Goal: Check status: Check status

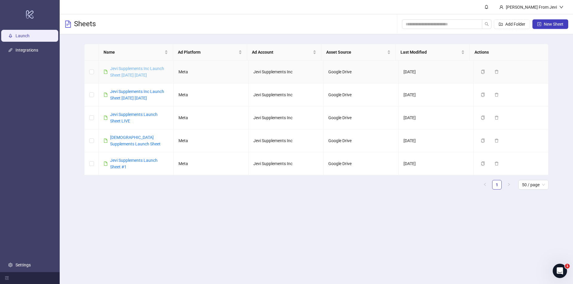
click at [123, 68] on link "Jevi Supplements Inc Launch Sheet [DATE] [DATE]" at bounding box center [137, 71] width 54 height 11
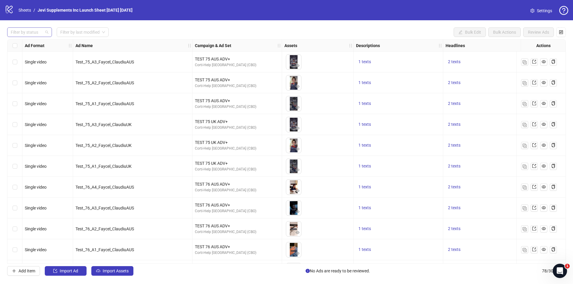
click at [35, 31] on div at bounding box center [26, 32] width 36 height 8
click at [29, 54] on div "Launched" at bounding box center [29, 54] width 35 height 7
click at [38, 51] on div "Launched" at bounding box center [27, 54] width 31 height 7
click at [35, 44] on div "Draft" at bounding box center [29, 44] width 35 height 7
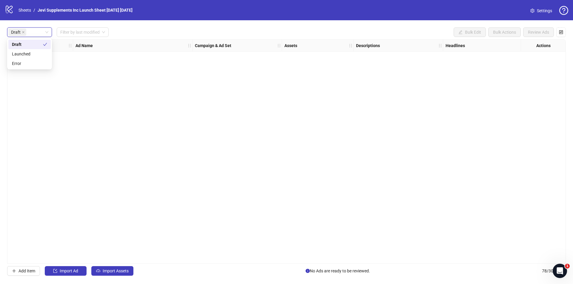
click at [119, 27] on div "Draft Draft Filter by last modified Bulk Edit Bulk Actions Review Ads Ad Format…" at bounding box center [286, 151] width 573 height 263
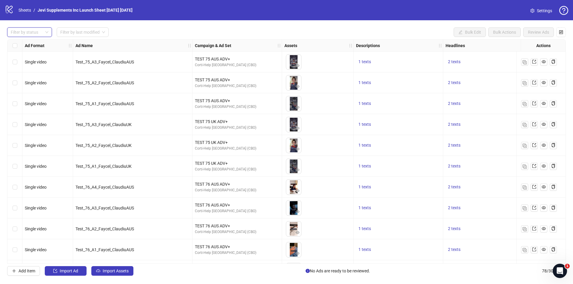
click at [36, 34] on div at bounding box center [26, 32] width 36 height 8
click at [36, 61] on div "Error" at bounding box center [29, 63] width 35 height 7
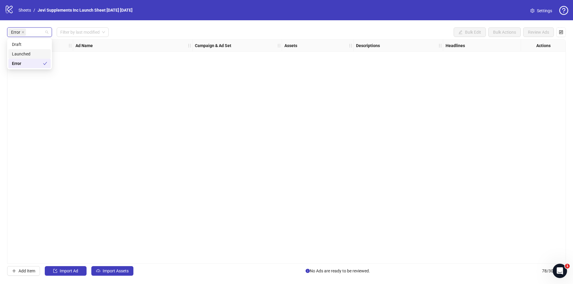
click at [136, 30] on div "Error Filter by last modified Bulk Edit Bulk Actions Review Ads" at bounding box center [286, 32] width 558 height 10
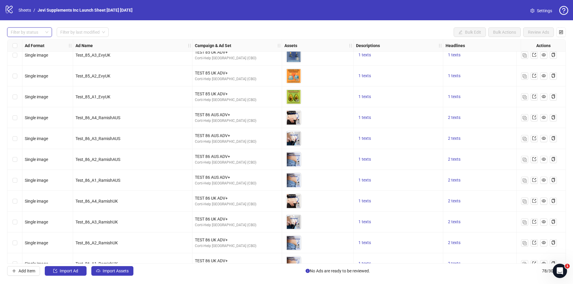
scroll to position [1419, 0]
